Goal: Transaction & Acquisition: Subscribe to service/newsletter

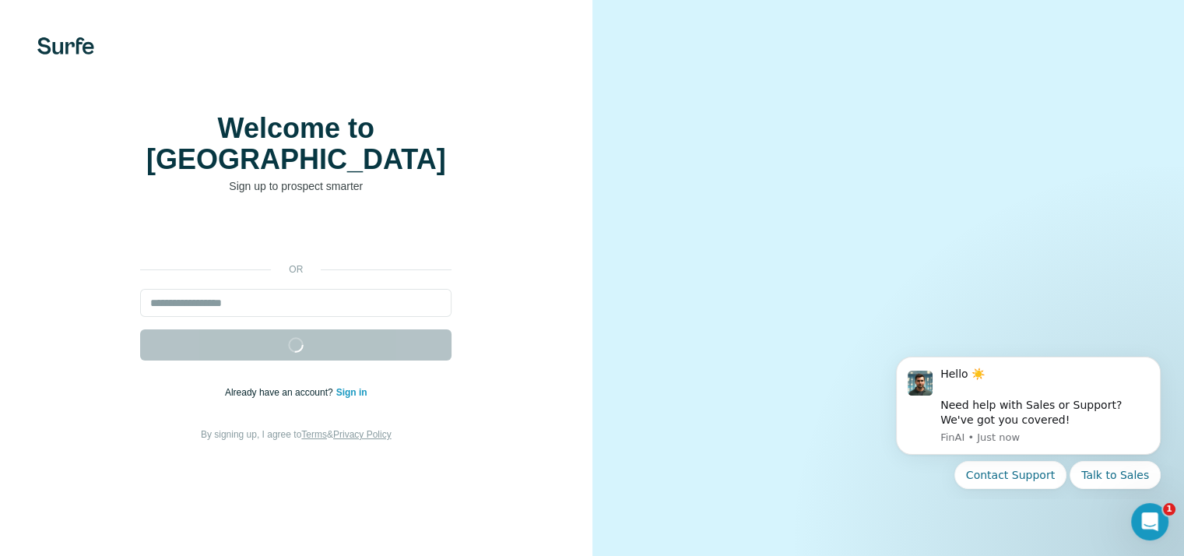
click at [1017, 152] on video at bounding box center [888, 278] width 505 height 252
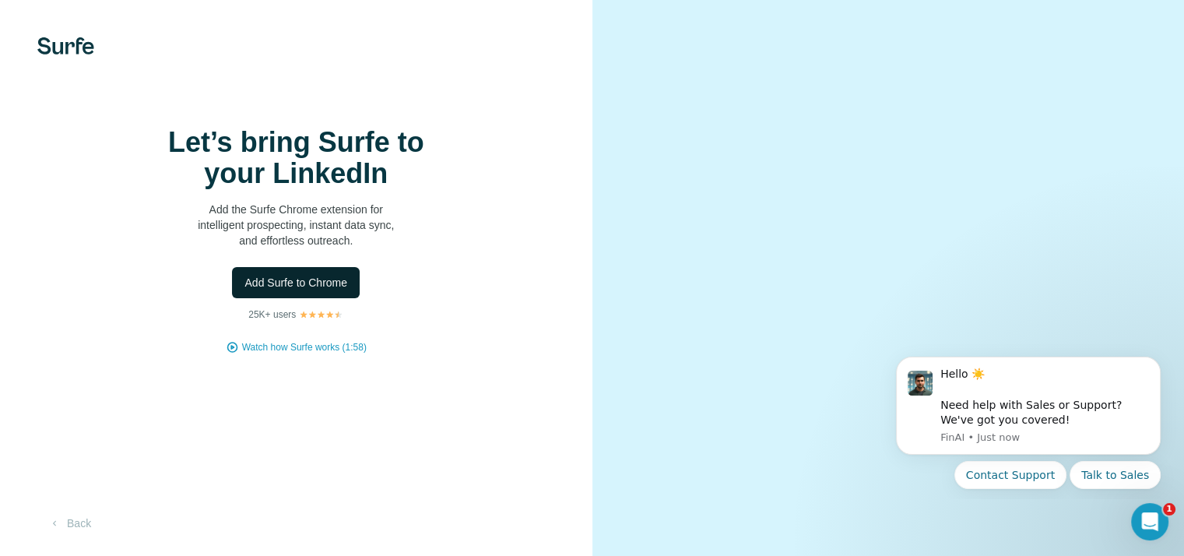
click at [324, 290] on span "Add Surfe to Chrome" at bounding box center [295, 283] width 103 height 16
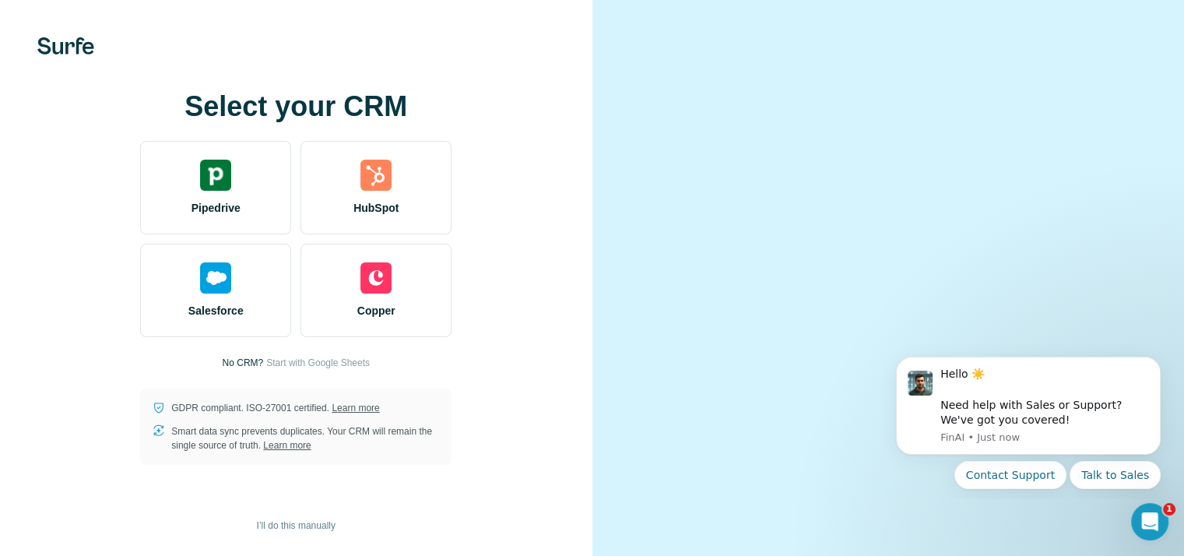
drag, startPoint x: 1161, startPoint y: 0, endPoint x: 523, endPoint y: 233, distance: 679.2
click at [523, 233] on div "Select your CRM Pipedrive HubSpot Salesforce Copper No CRM? Start with Google S…" at bounding box center [296, 278] width 530 height 374
click at [1155, 368] on button "Dismiss notification" at bounding box center [1155, 361] width 20 height 20
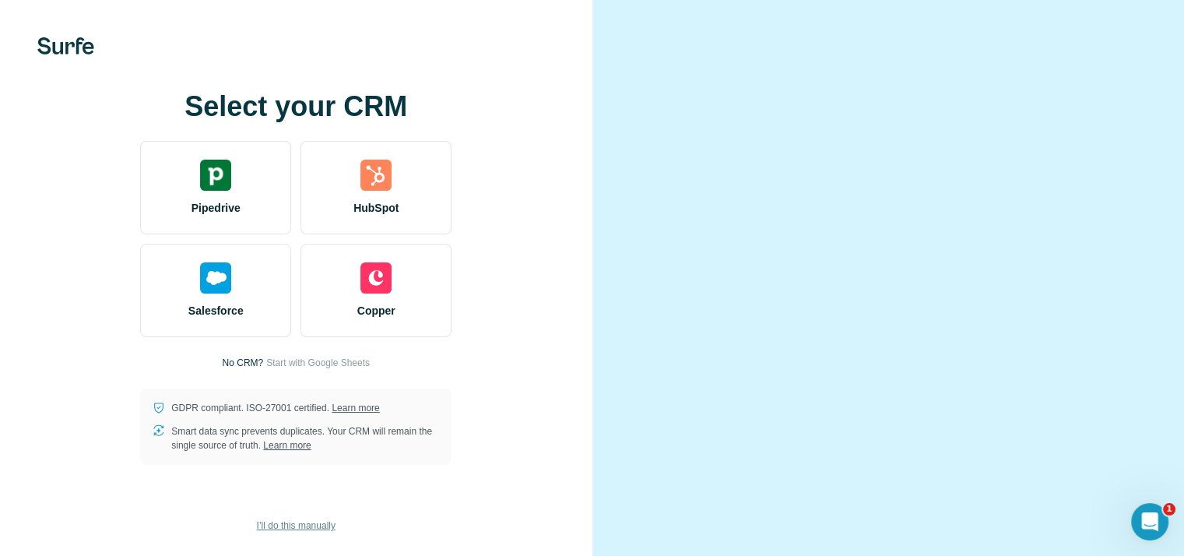
click at [304, 525] on span "I’ll do this manually" at bounding box center [296, 525] width 79 height 14
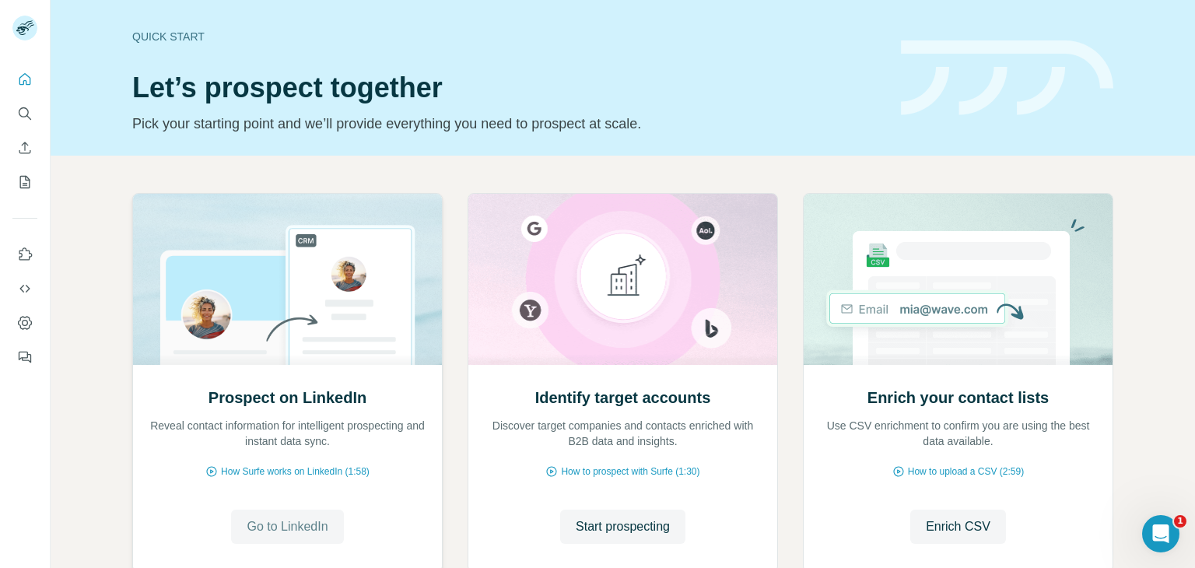
click at [317, 523] on span "Go to LinkedIn" at bounding box center [287, 526] width 81 height 19
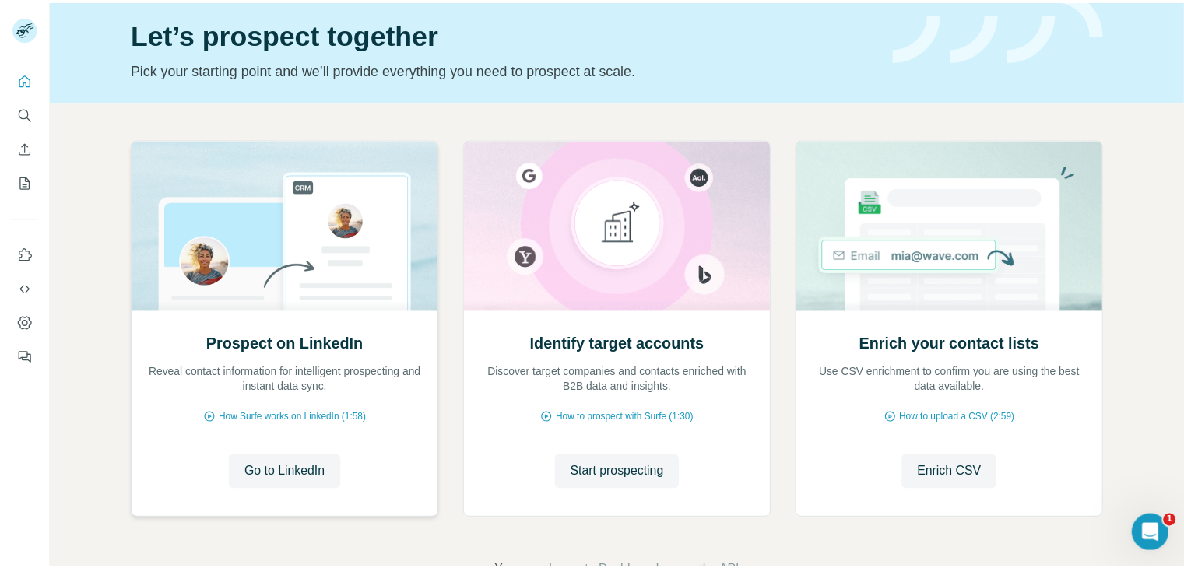
scroll to position [55, 0]
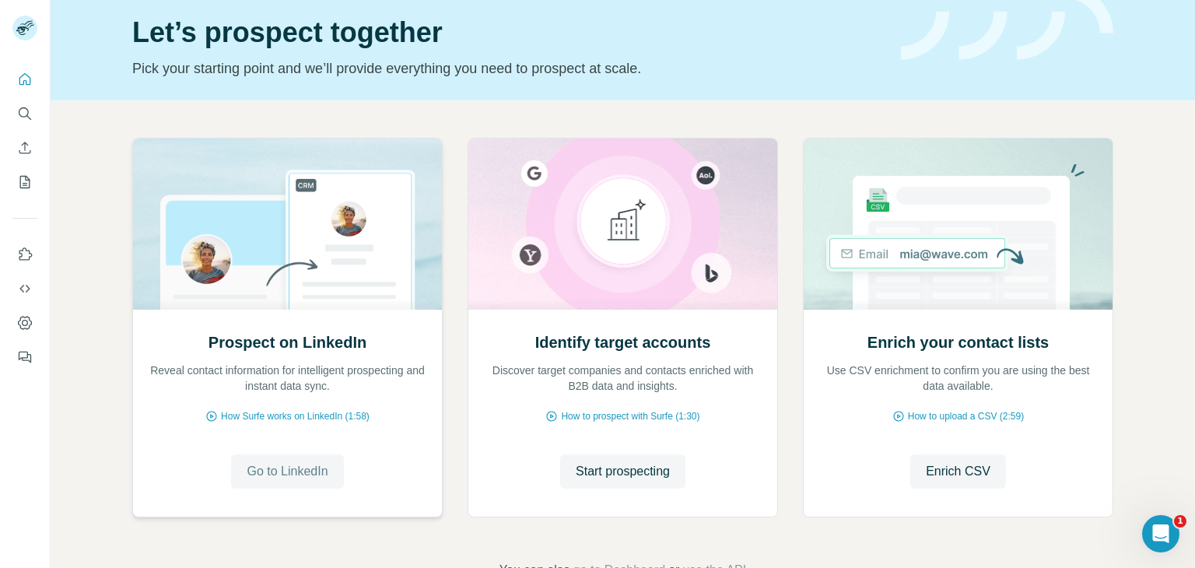
click at [311, 464] on span "Go to LinkedIn" at bounding box center [287, 471] width 81 height 19
click at [27, 324] on icon "Dashboard" at bounding box center [25, 323] width 6 height 6
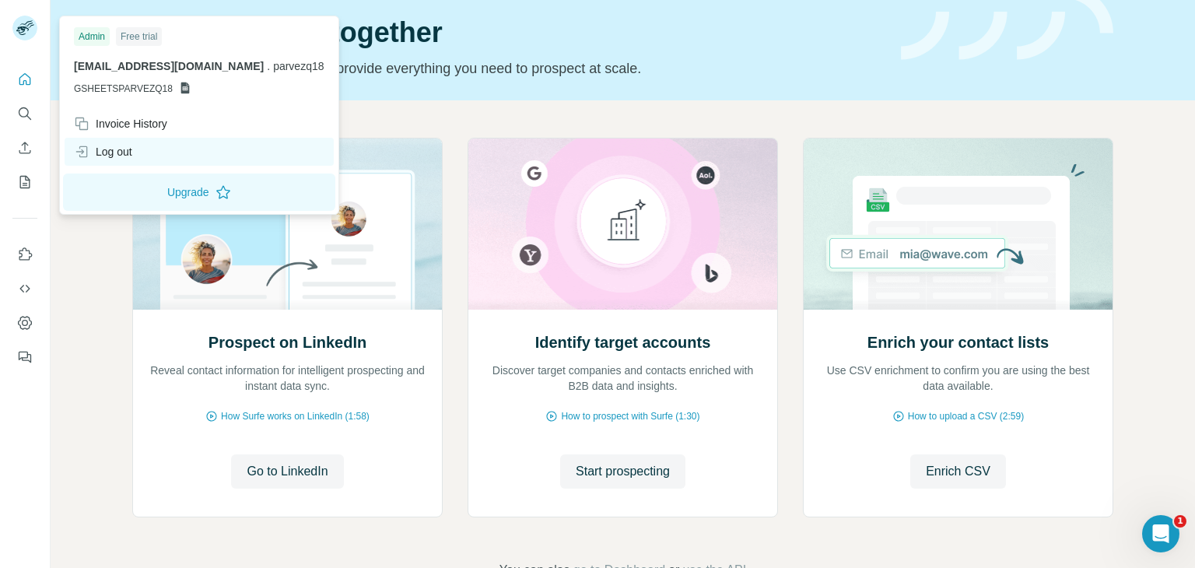
click at [122, 153] on div "Log out" at bounding box center [103, 152] width 58 height 16
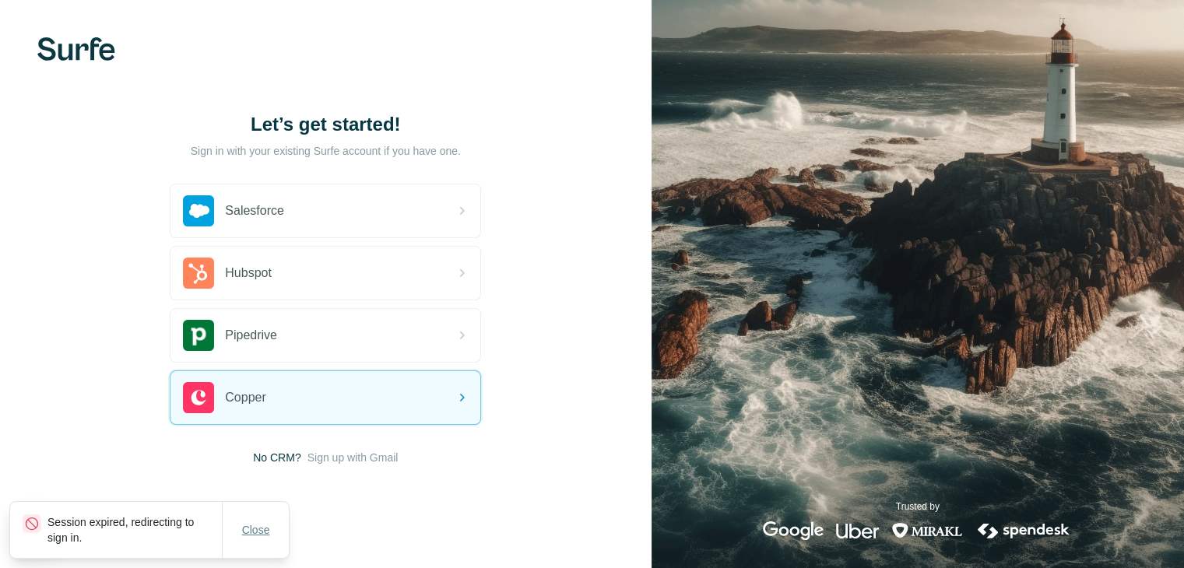
click at [243, 527] on span "Close" at bounding box center [256, 530] width 28 height 16
